Goal: Task Accomplishment & Management: Manage account settings

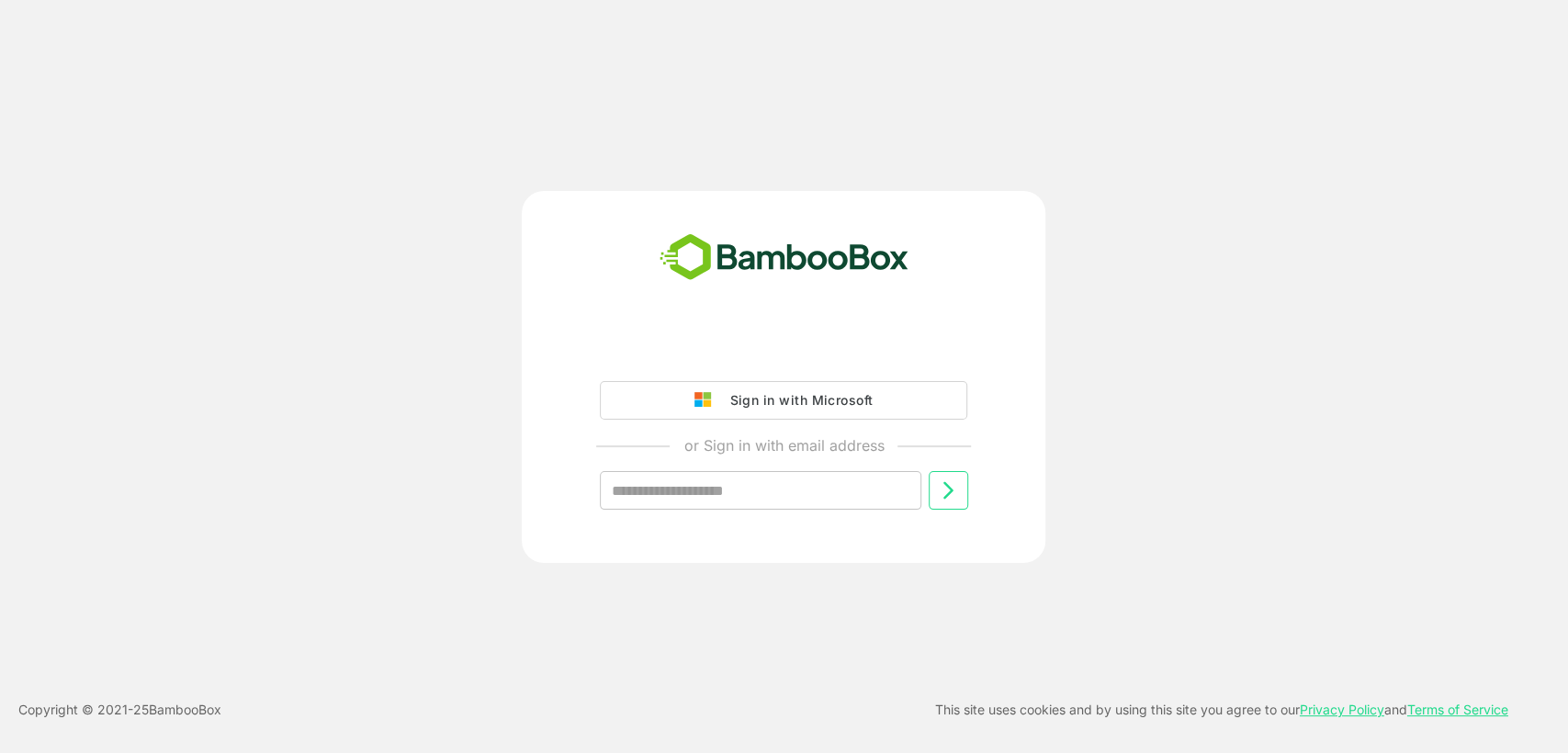
click at [721, 499] on input "text" at bounding box center [761, 490] width 321 height 38
type input "**********"
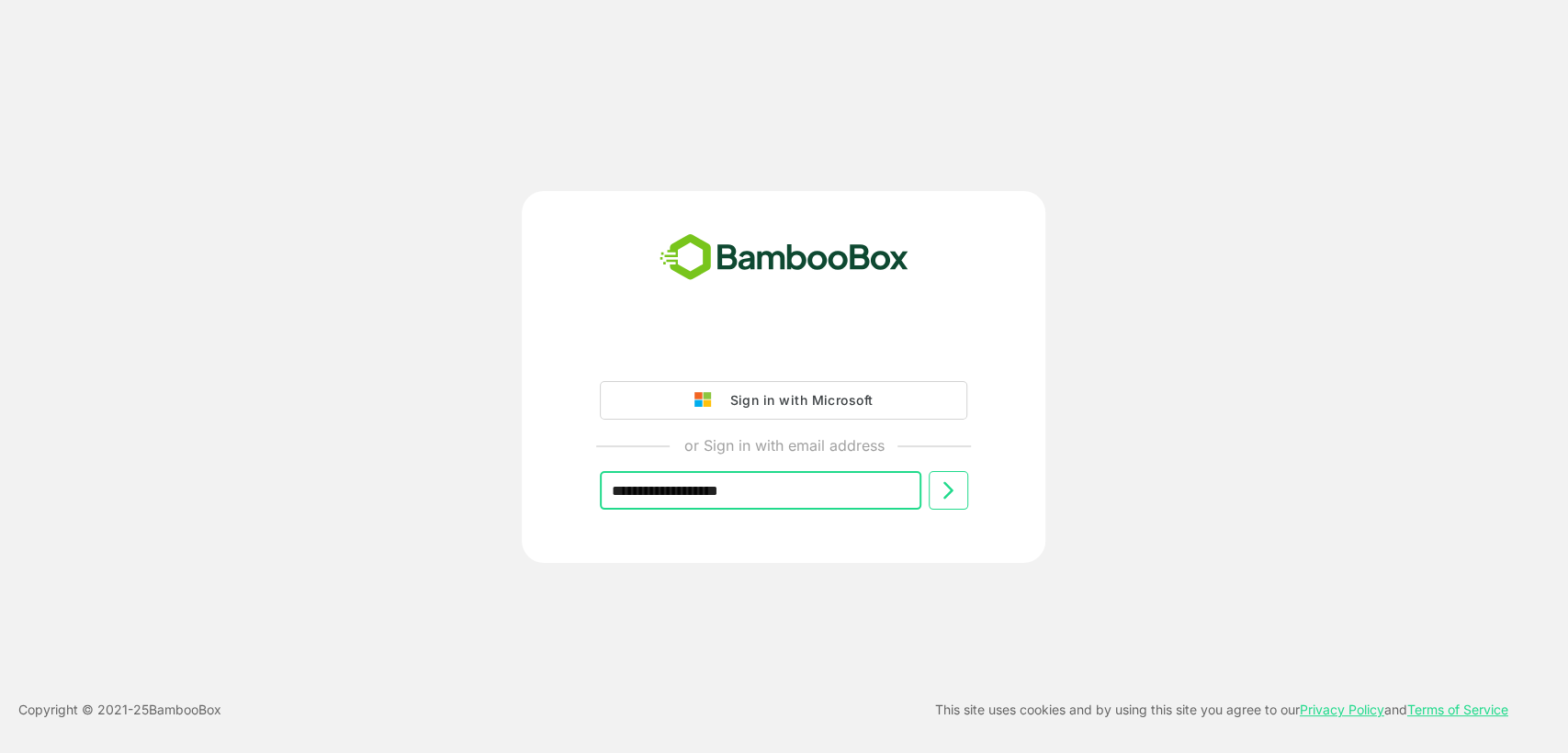
click at [953, 489] on icon at bounding box center [948, 490] width 22 height 22
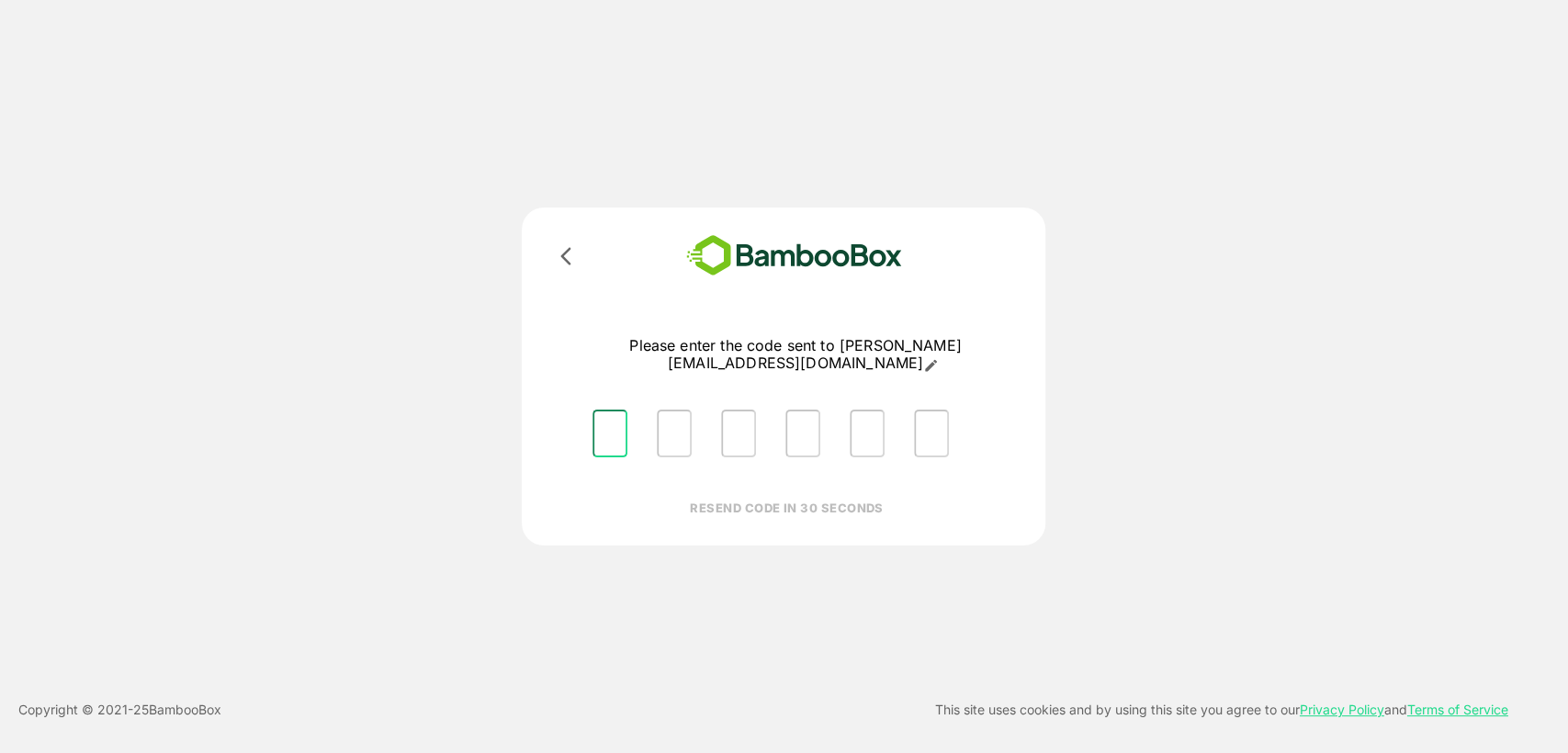
click at [603, 414] on input "Please enter OTP character 1" at bounding box center [610, 434] width 35 height 48
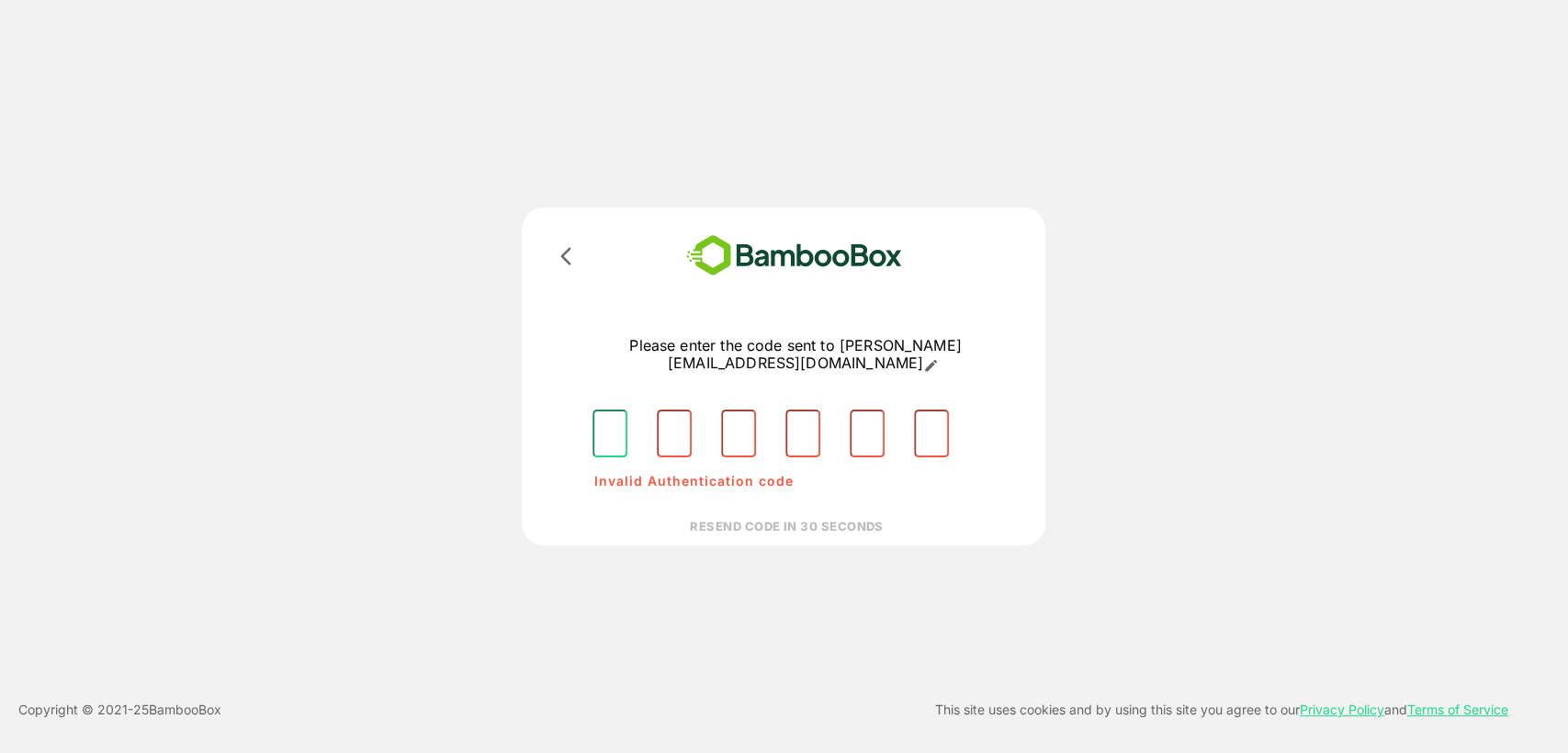
click at [603, 410] on input "Please enter OTP character 1" at bounding box center [610, 434] width 35 height 48
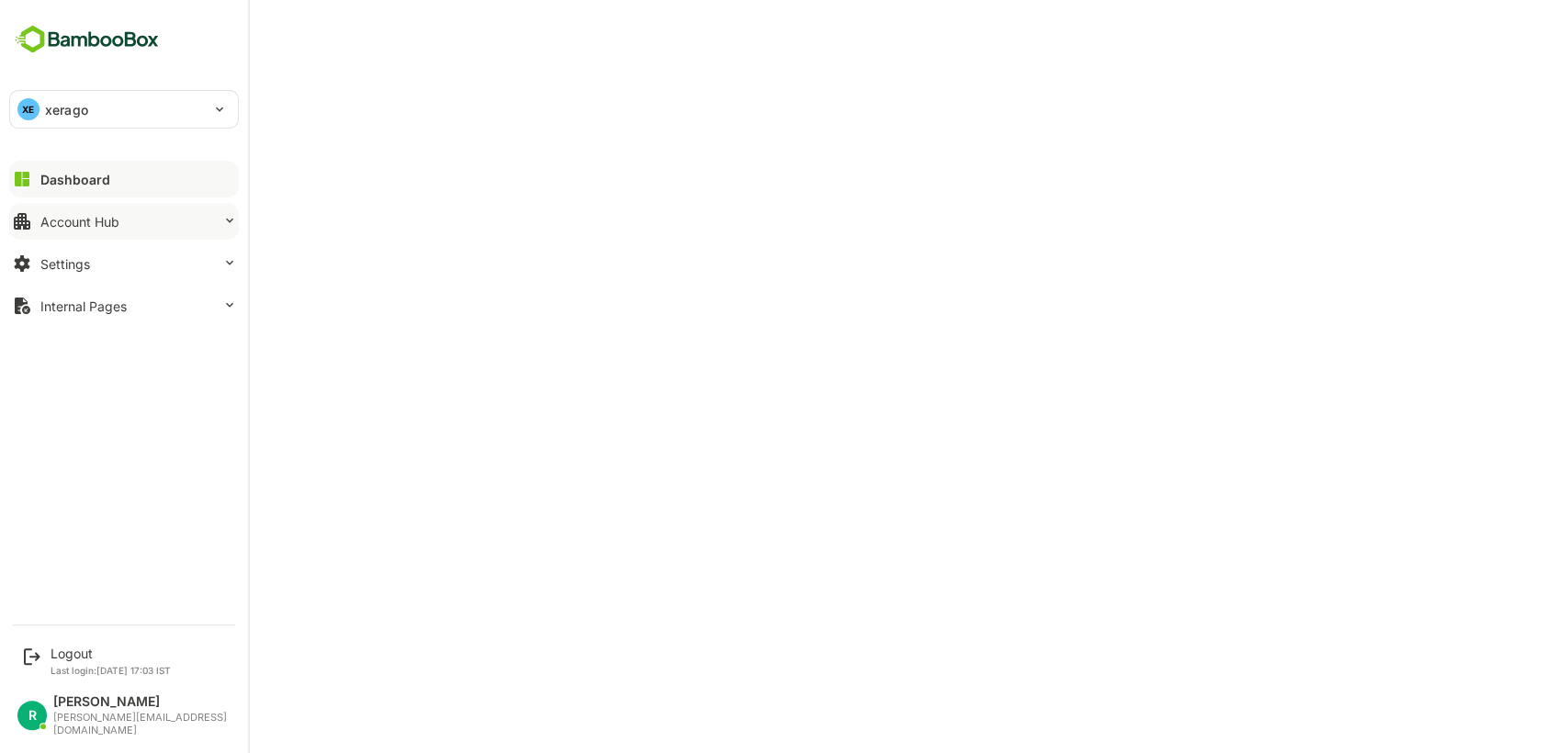
click at [195, 229] on button "Account Hub" at bounding box center [124, 221] width 230 height 37
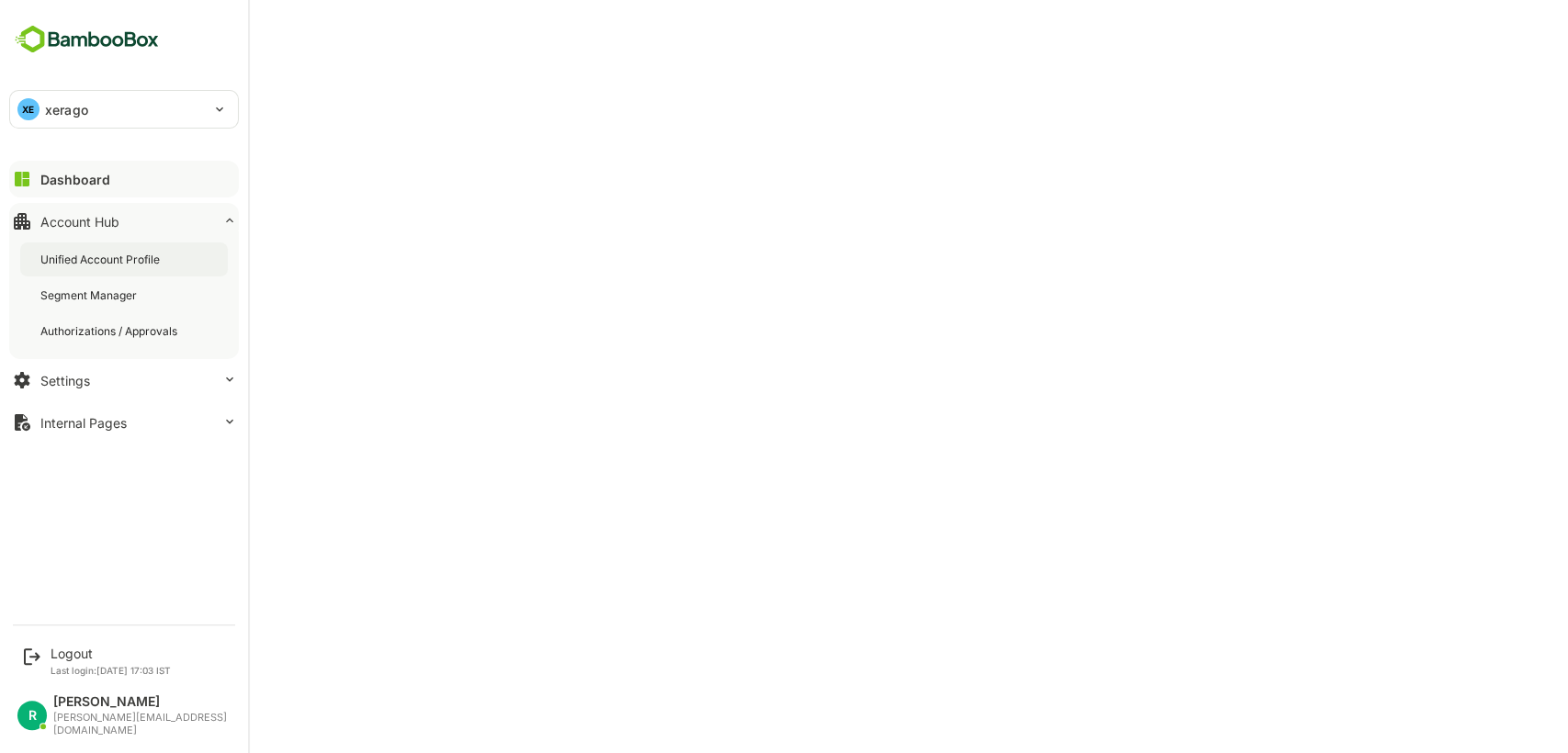
click at [194, 261] on div "Unified Account Profile" at bounding box center [124, 259] width 208 height 34
click at [139, 265] on div "Unified Account Profile" at bounding box center [103, 260] width 126 height 15
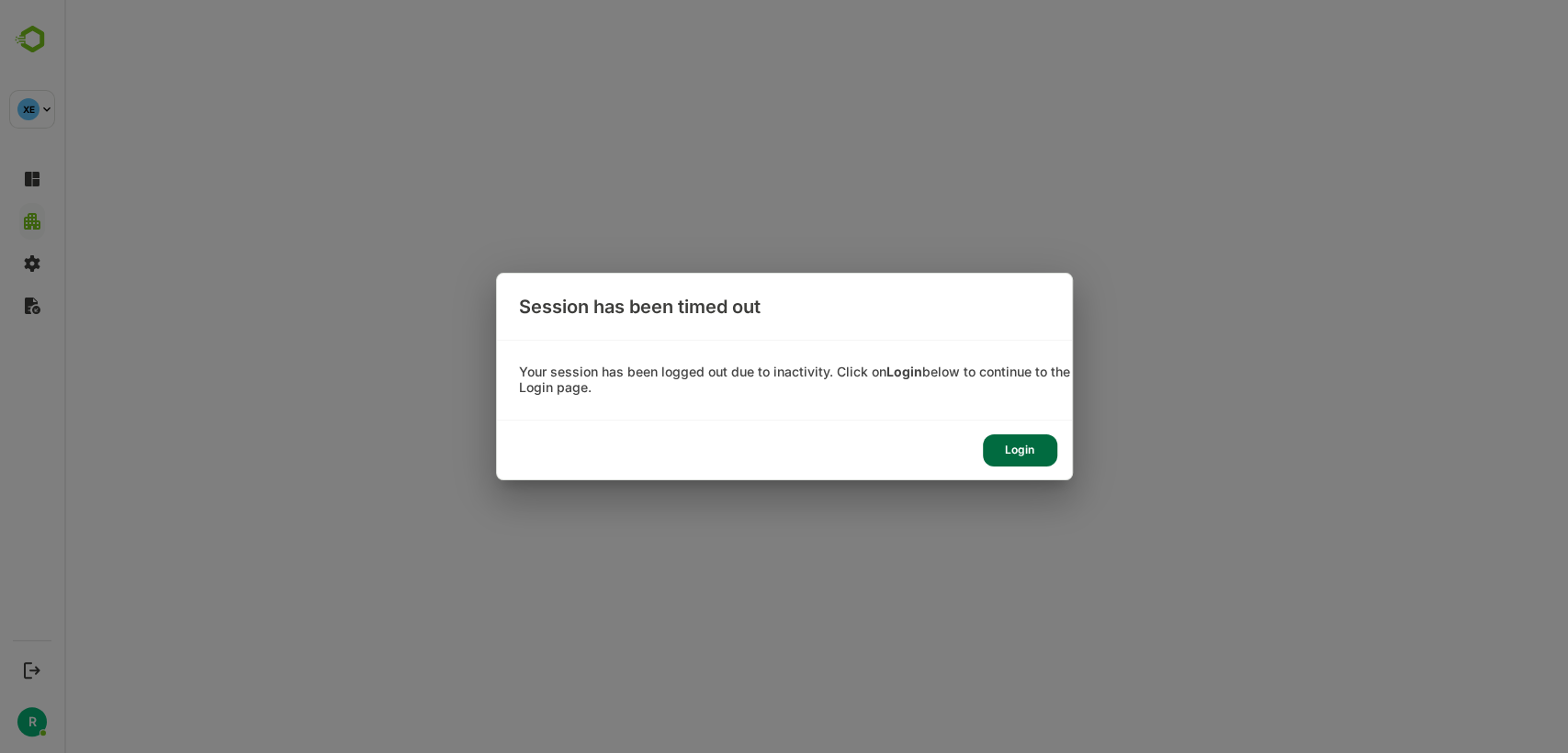
click at [1001, 443] on div "Login" at bounding box center [1020, 450] width 74 height 32
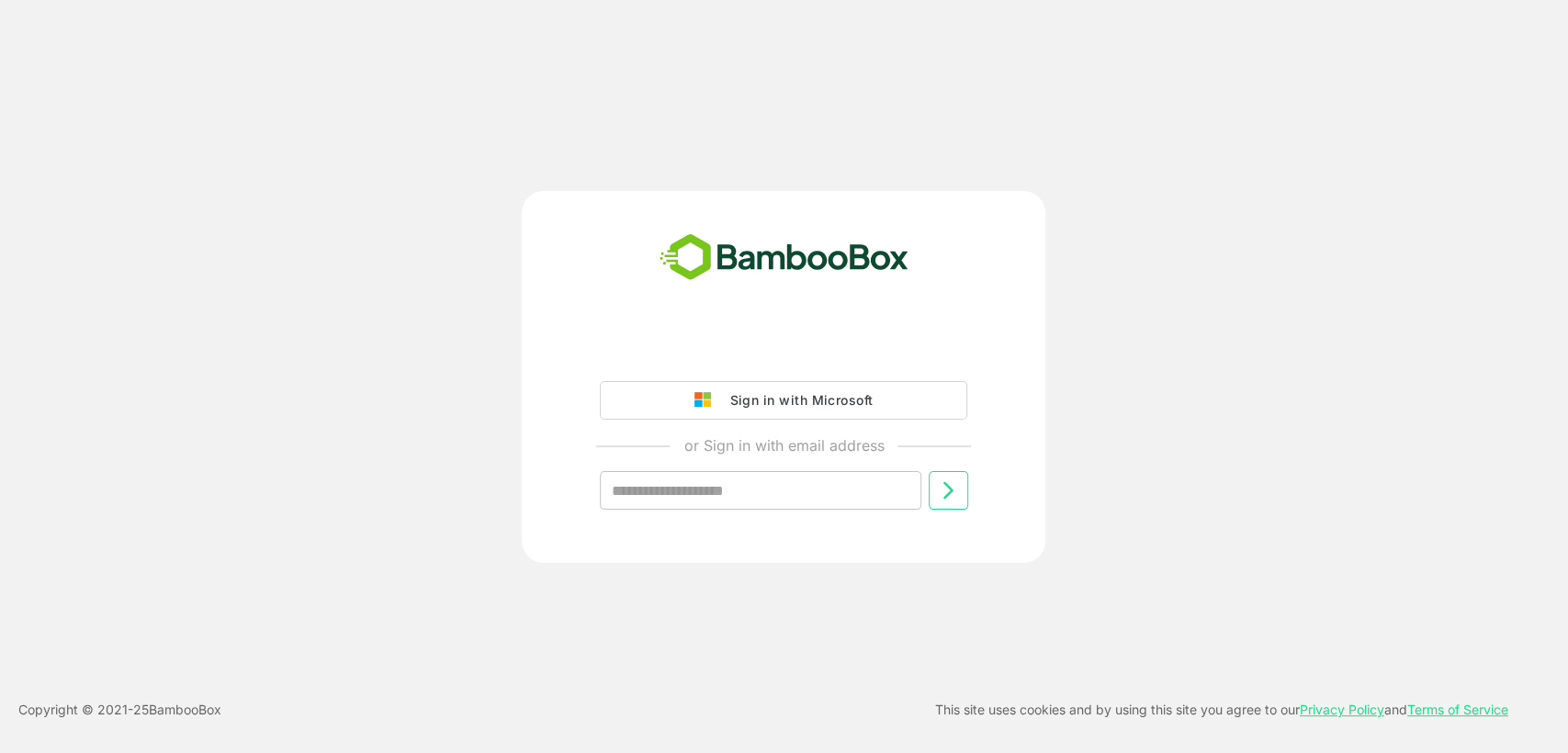
click at [779, 487] on input "text" at bounding box center [761, 490] width 321 height 38
type input "**********"
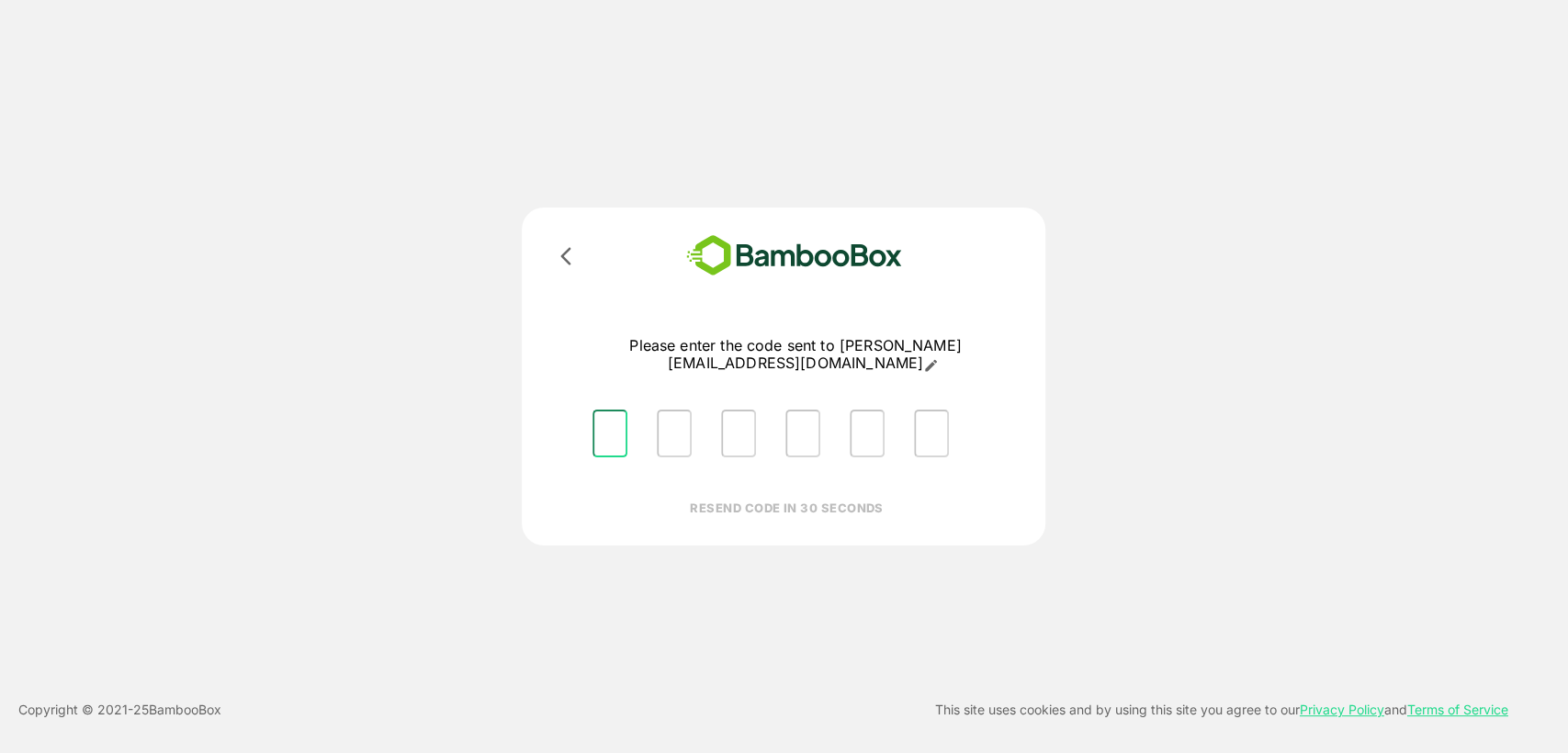
click at [605, 418] on input "Please enter OTP character 1" at bounding box center [610, 434] width 35 height 48
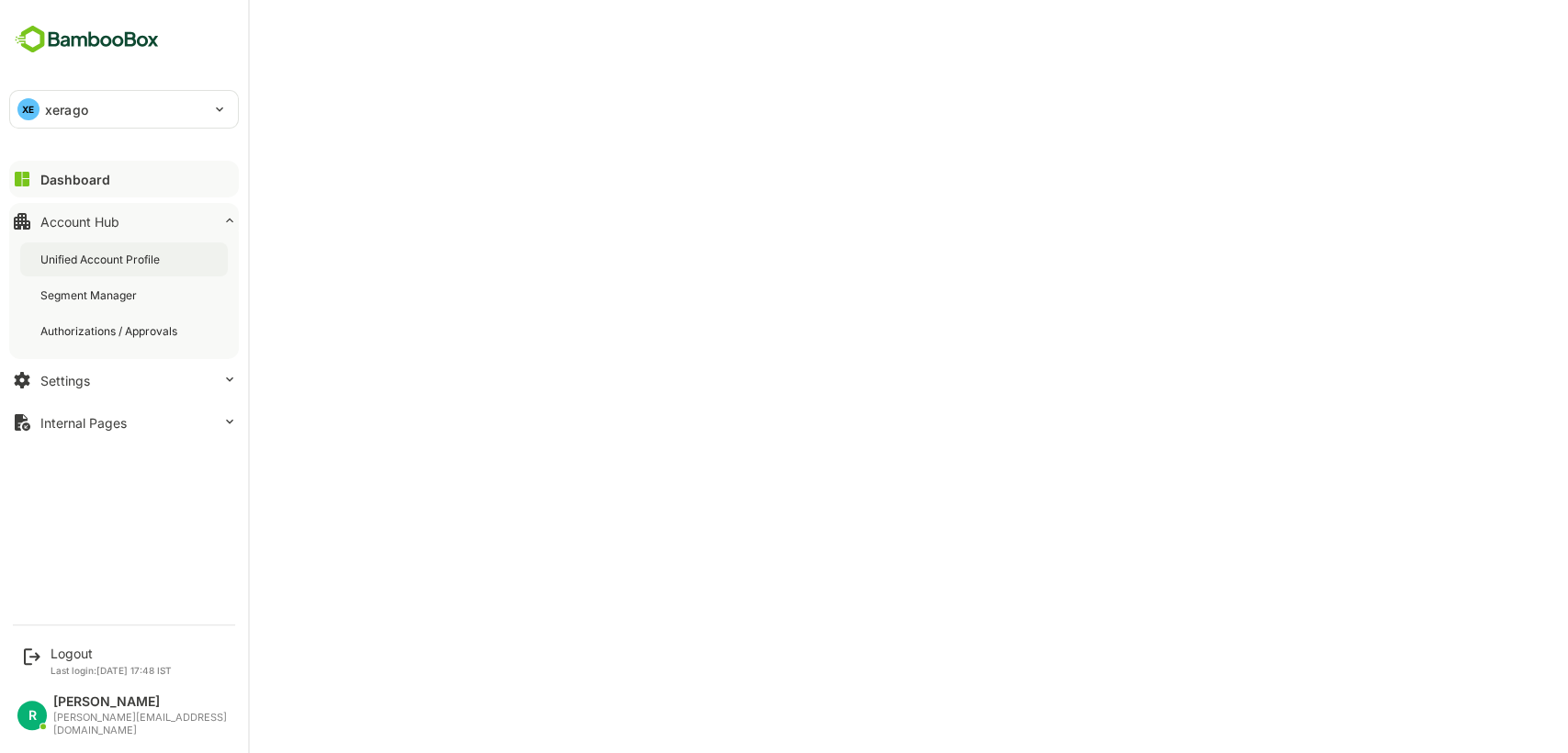
click at [124, 266] on div "Unified Account Profile" at bounding box center [102, 260] width 123 height 15
click at [133, 265] on div "Unified Account Profile" at bounding box center [103, 260] width 126 height 15
